Goal: Task Accomplishment & Management: Manage account settings

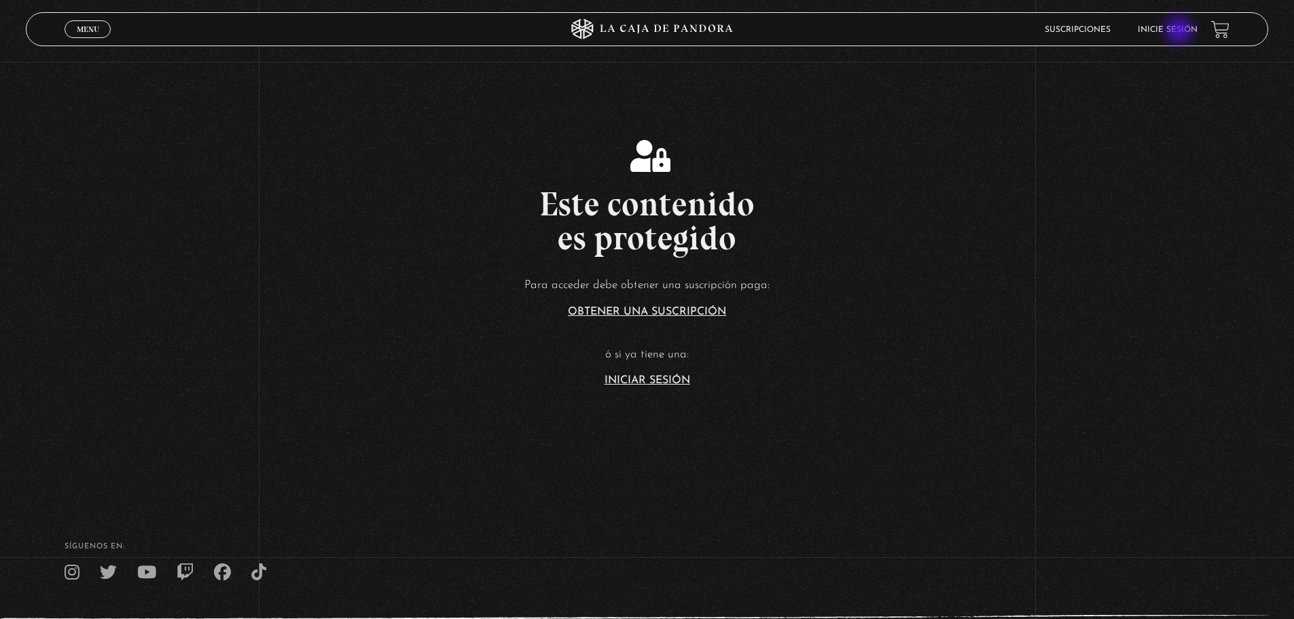
click at [1180, 32] on link "Inicie sesión" at bounding box center [1167, 30] width 60 height 8
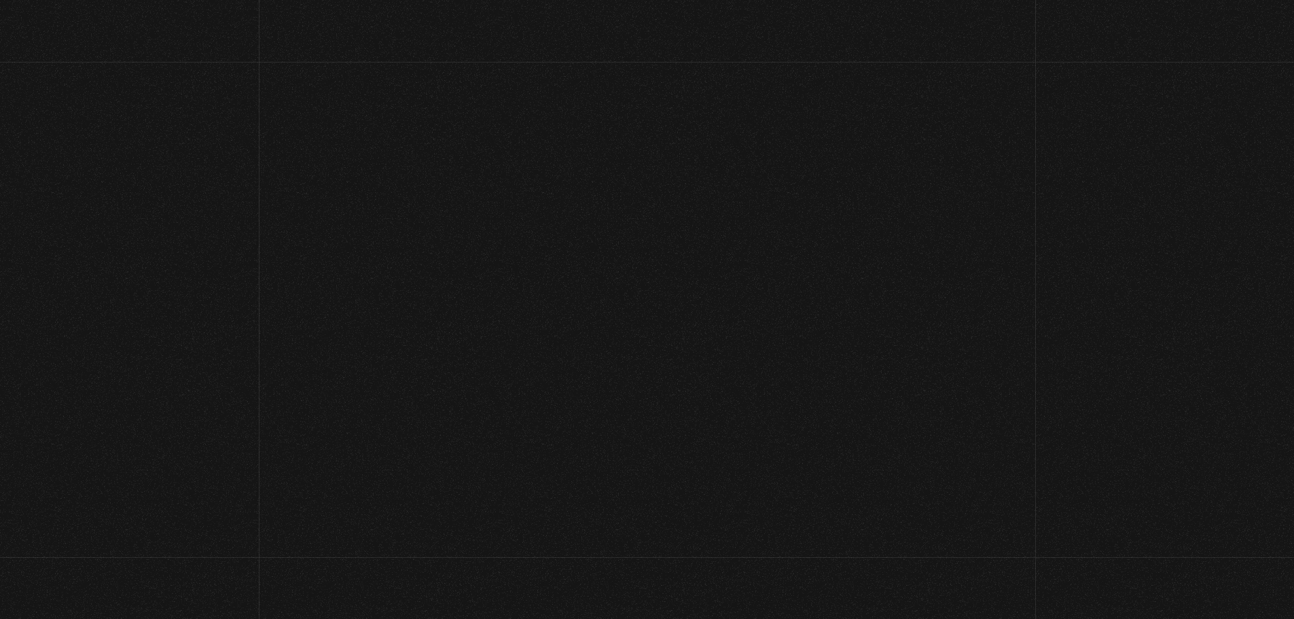
type input "[EMAIL_ADDRESS][DOMAIN_NAME]"
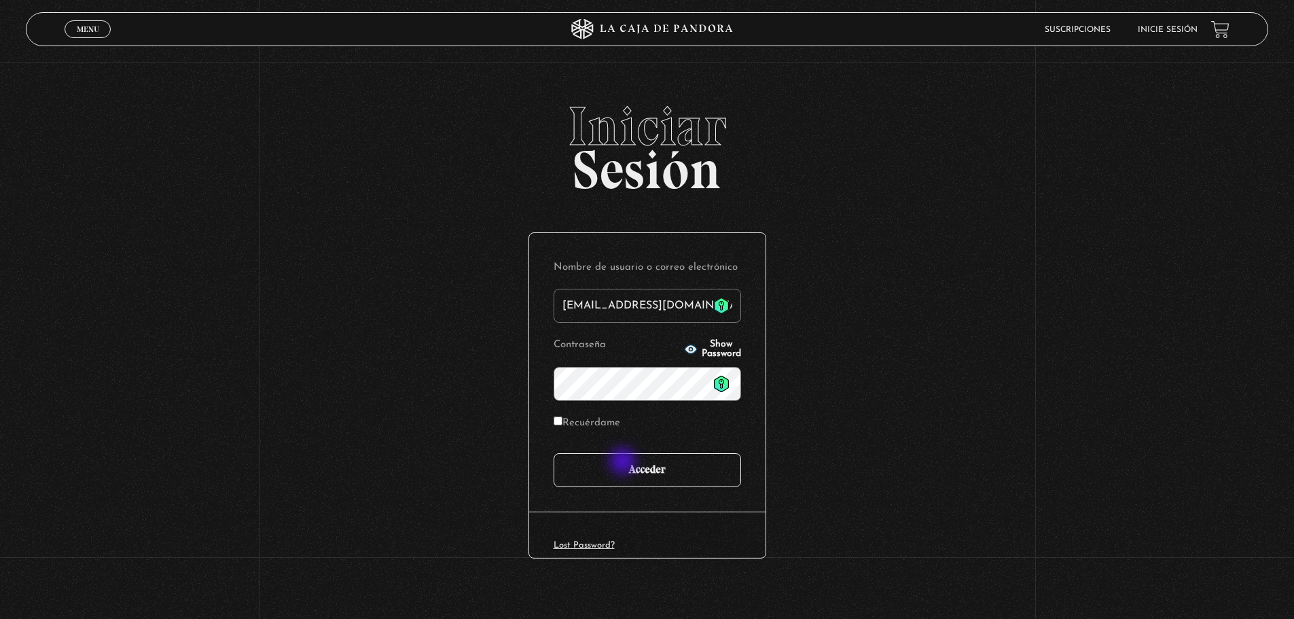
click at [624, 462] on input "Acceder" at bounding box center [646, 470] width 187 height 34
